Goal: Find specific page/section: Find specific page/section

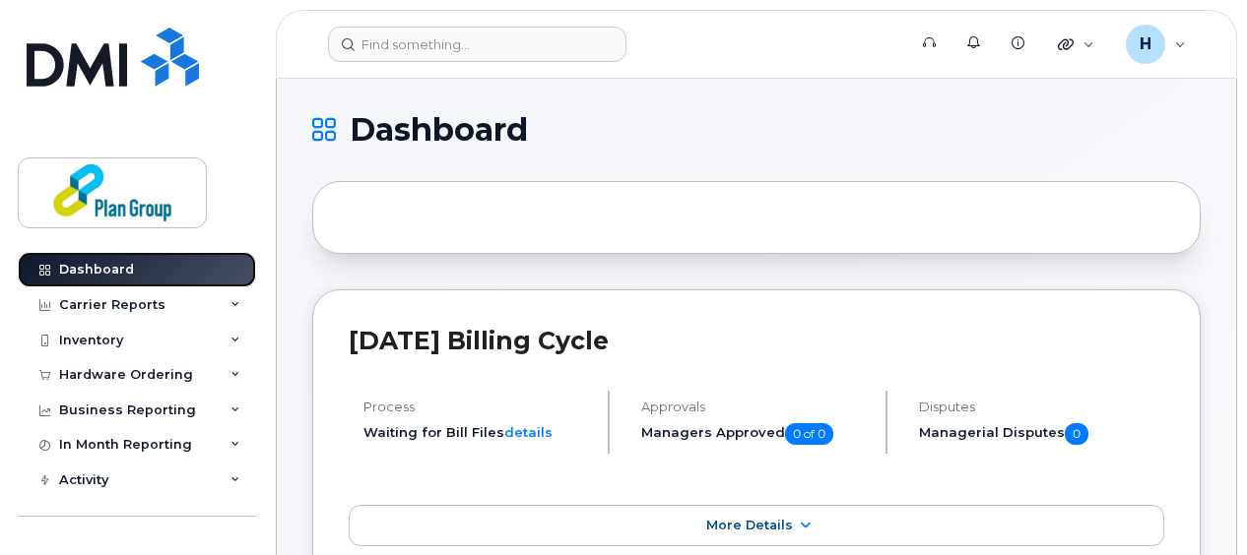
click at [117, 266] on div "Dashboard" at bounding box center [96, 270] width 75 height 16
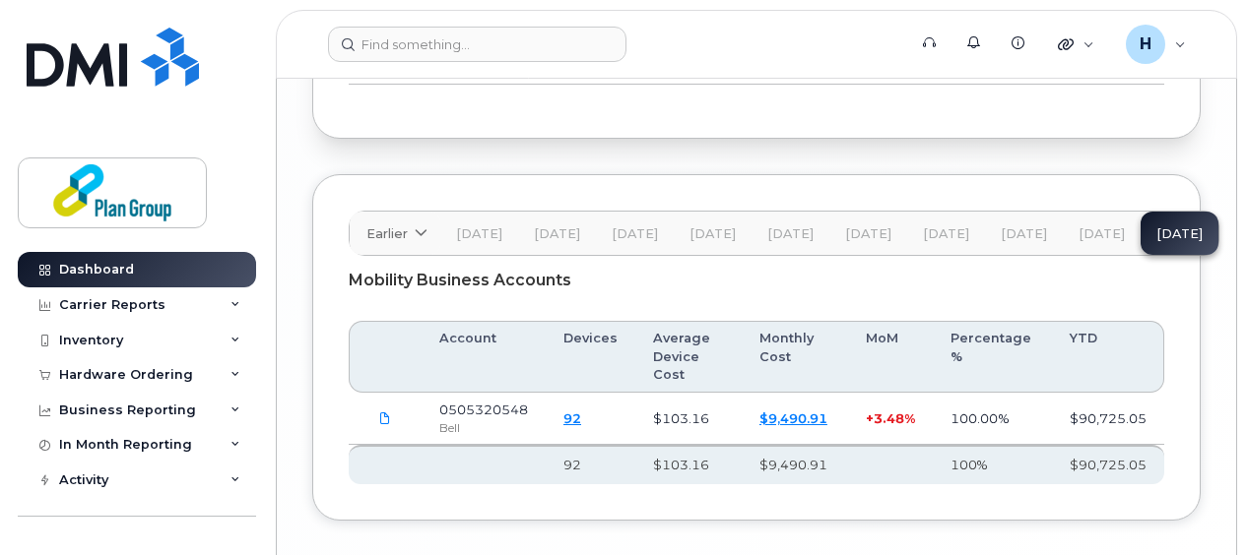
scroll to position [3410, 0]
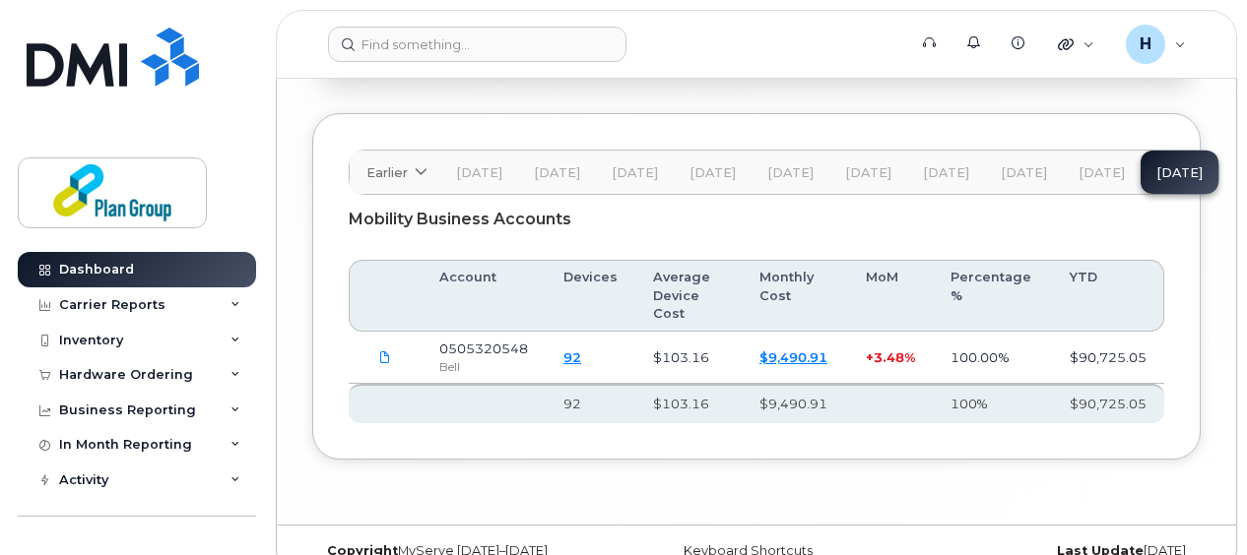
click at [1081, 165] on span "[DATE]" at bounding box center [1101, 173] width 46 height 16
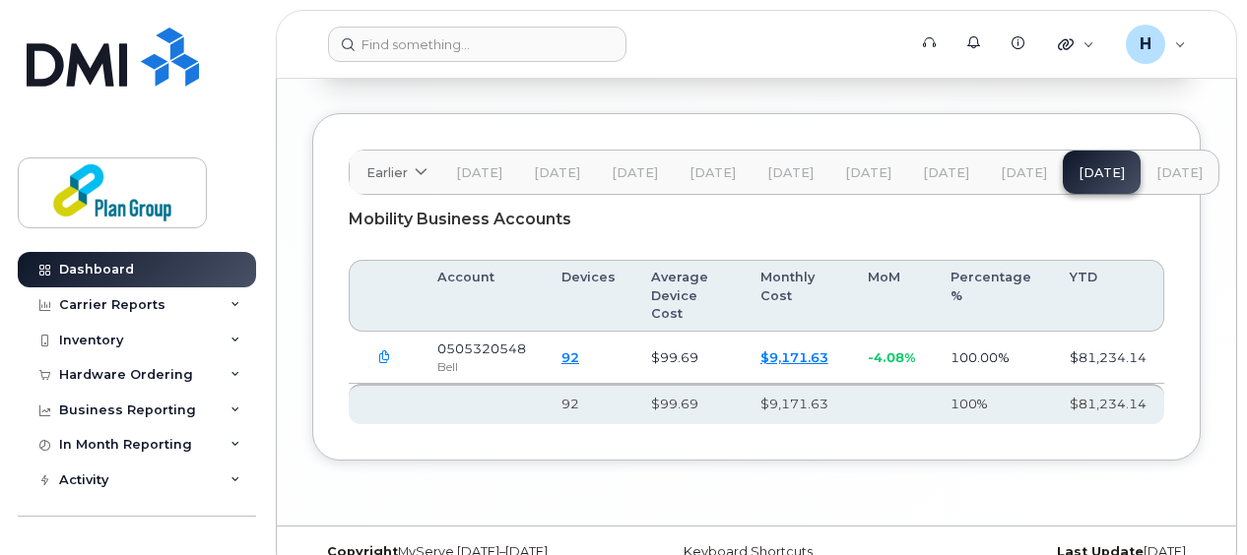
click at [1016, 165] on span "[DATE]" at bounding box center [1023, 173] width 46 height 16
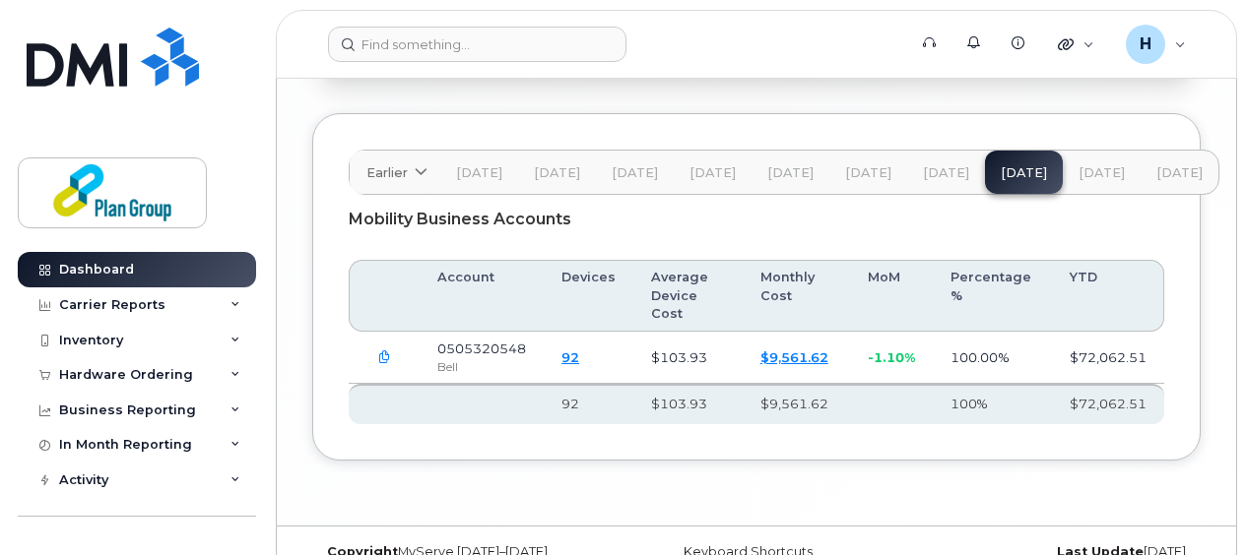
click at [1078, 165] on span "[DATE]" at bounding box center [1101, 173] width 46 height 16
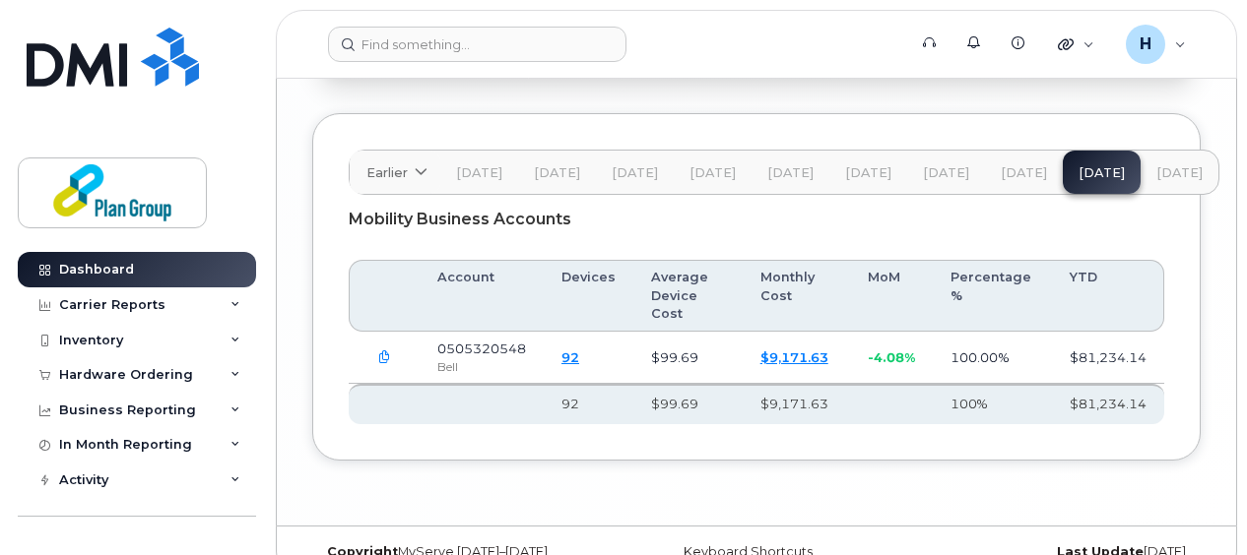
click at [1000, 166] on span "[DATE]" at bounding box center [1023, 173] width 46 height 16
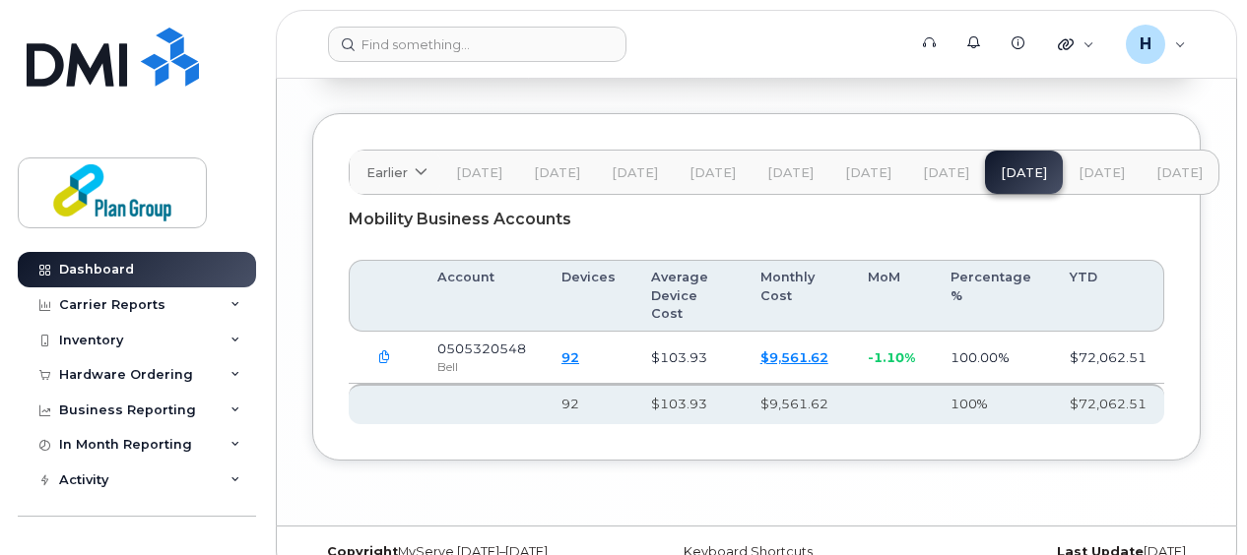
click at [1082, 165] on span "[DATE]" at bounding box center [1101, 173] width 46 height 16
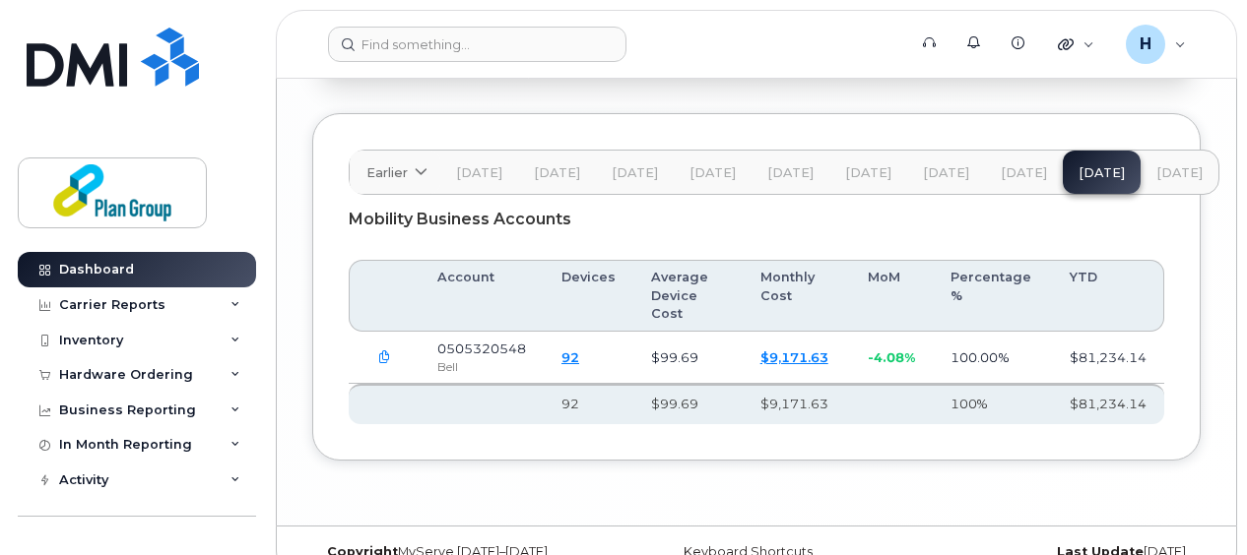
click at [1170, 165] on span "[DATE]" at bounding box center [1179, 173] width 46 height 16
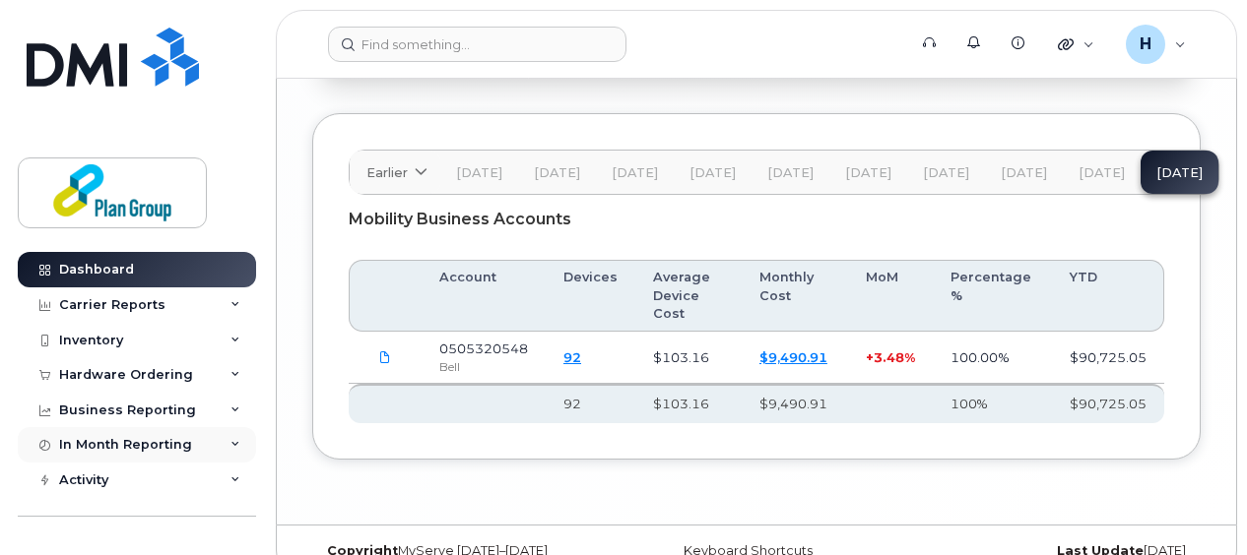
click at [76, 442] on div "In Month Reporting" at bounding box center [125, 445] width 133 height 16
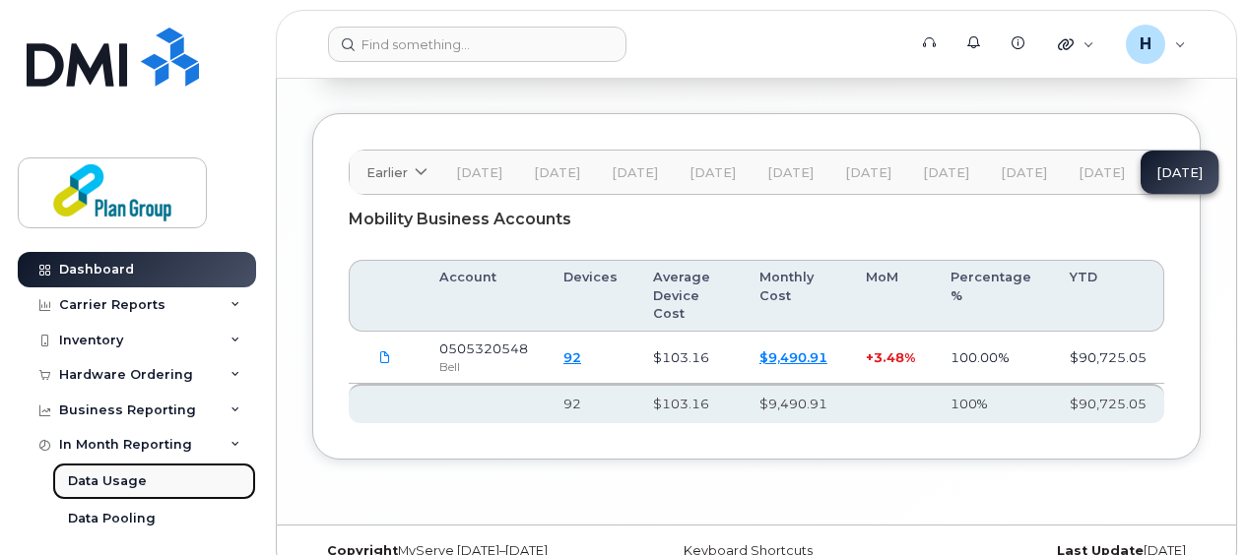
click at [95, 480] on div "Data Usage" at bounding box center [107, 482] width 79 height 18
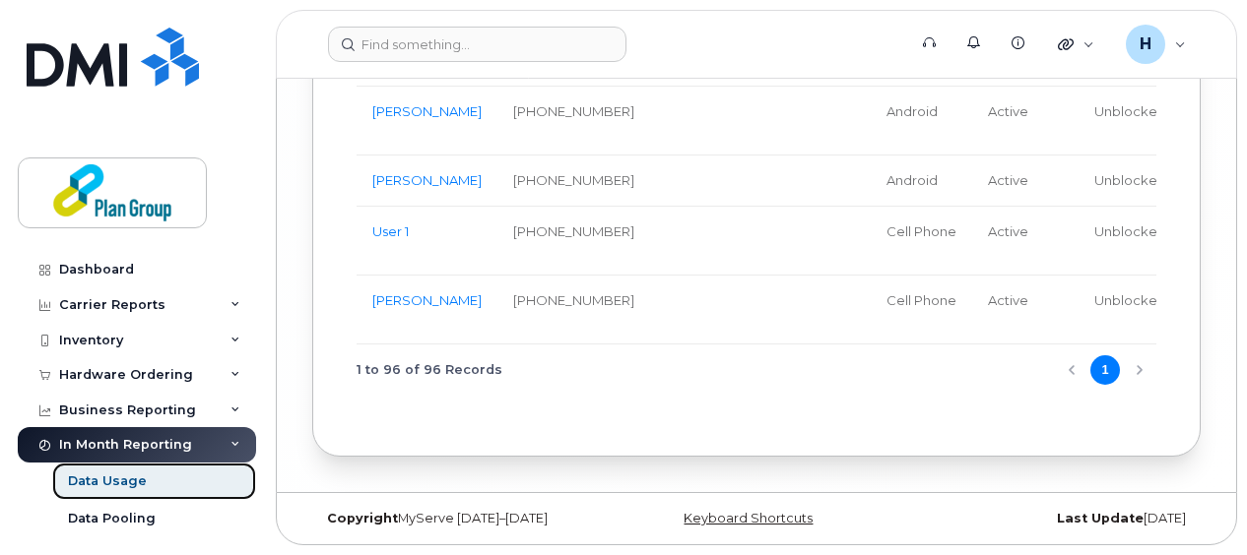
scroll to position [7184, 0]
